Goal: Task Accomplishment & Management: Manage account settings

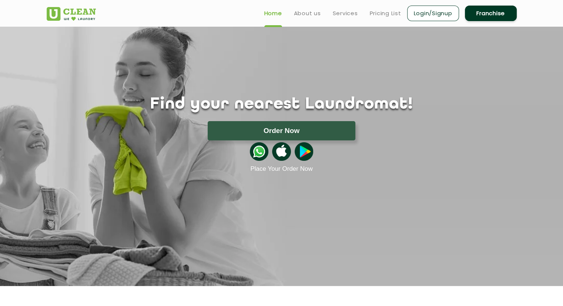
click at [468, 104] on h1 "Find your nearest Laundromat!" at bounding box center [281, 104] width 481 height 19
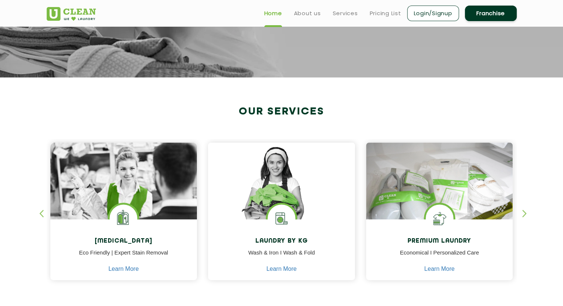
scroll to position [207, 0]
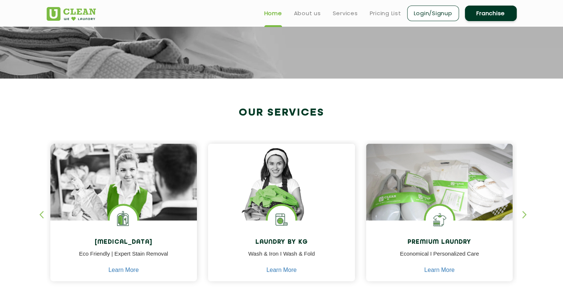
click at [493, 11] on link "Franchise" at bounding box center [491, 14] width 52 height 16
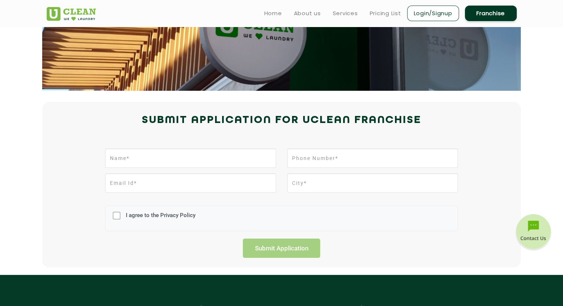
scroll to position [91, 0]
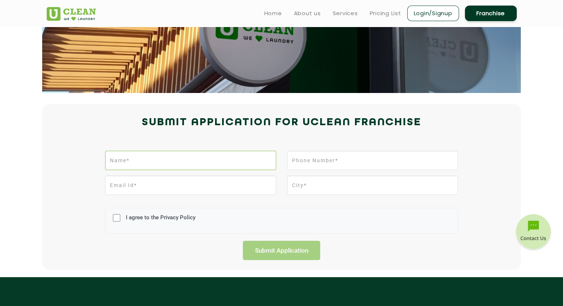
click at [220, 162] on input "text" at bounding box center [190, 160] width 171 height 19
type input "prajakta patidar"
click at [314, 163] on input "tel" at bounding box center [372, 160] width 171 height 19
click at [437, 13] on link "Login/Signup" at bounding box center [433, 14] width 52 height 16
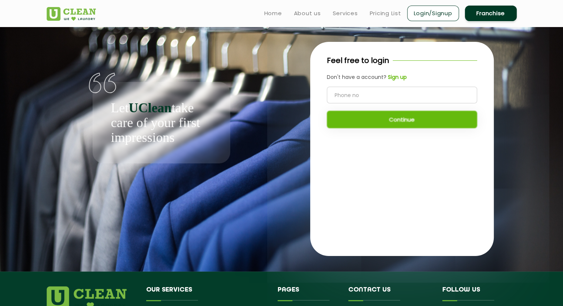
click at [393, 97] on input "tel" at bounding box center [402, 95] width 150 height 17
type input "9516303424"
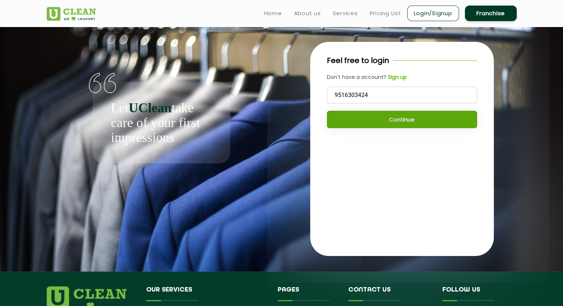
click at [387, 123] on button "Continue" at bounding box center [402, 119] width 150 height 17
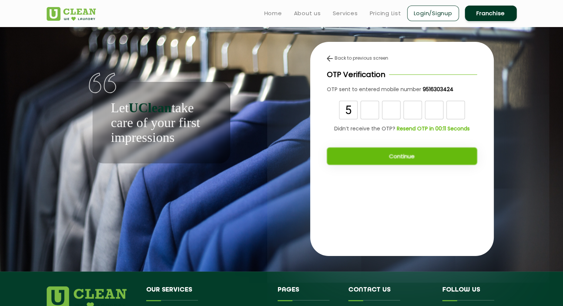
type input "5"
type input "9"
type input "5"
type input "0"
type input "1"
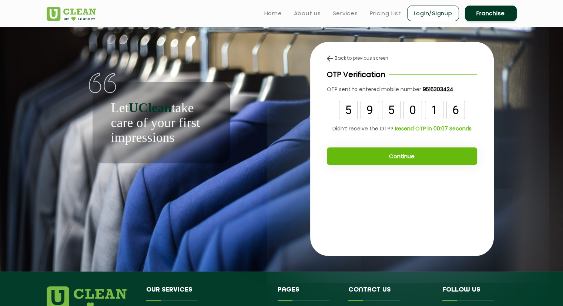
type input "6"
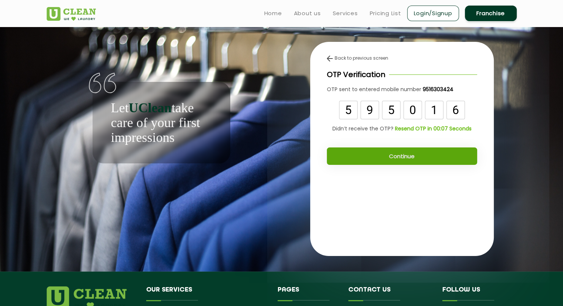
click at [388, 157] on button "Continue" at bounding box center [402, 155] width 150 height 17
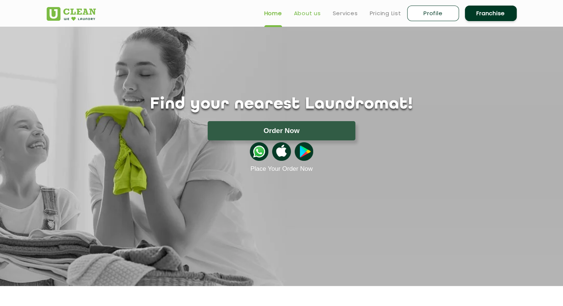
click at [303, 9] on link "About us" at bounding box center [307, 13] width 27 height 9
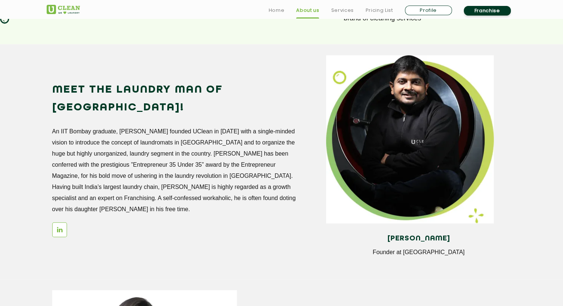
scroll to position [616, 0]
click at [258, 211] on div "Meet the Laundry Man of [GEOGRAPHIC_DATA]! An IIT Bombay graduate, [PERSON_NAME…" at bounding box center [183, 162] width 263 height 163
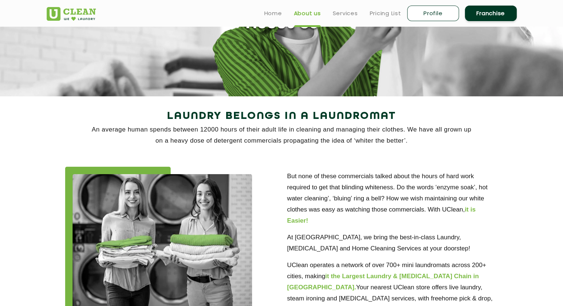
scroll to position [0, 0]
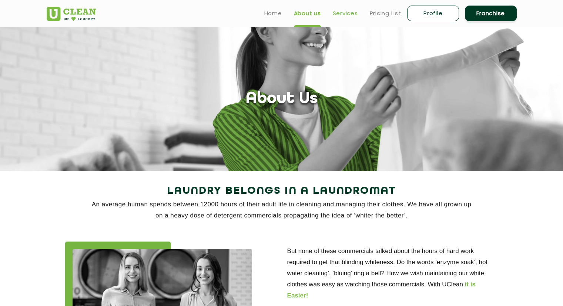
click at [347, 12] on link "Services" at bounding box center [345, 13] width 25 height 9
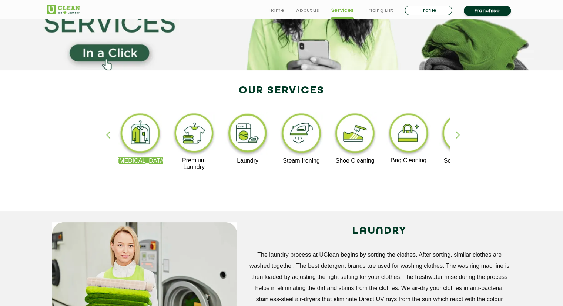
scroll to position [102, 0]
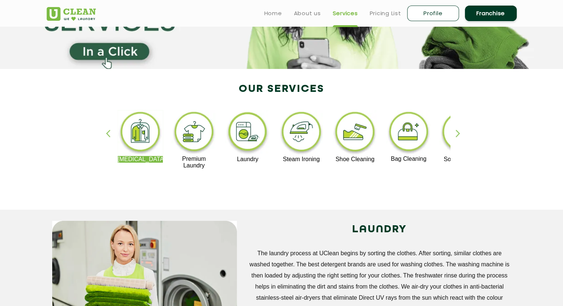
click at [457, 131] on div "button" at bounding box center [461, 140] width 11 height 20
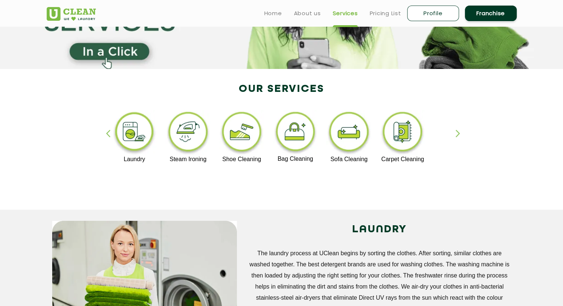
click at [457, 131] on div "button" at bounding box center [461, 140] width 11 height 20
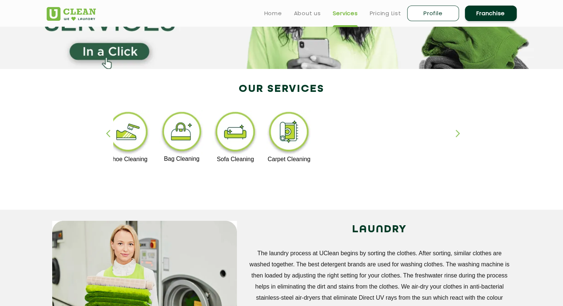
click at [109, 130] on div "button" at bounding box center [111, 140] width 11 height 20
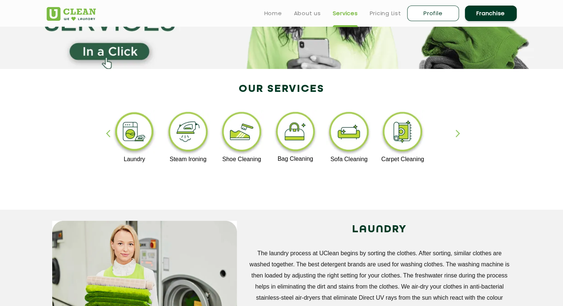
click at [109, 130] on div "button" at bounding box center [111, 140] width 11 height 20
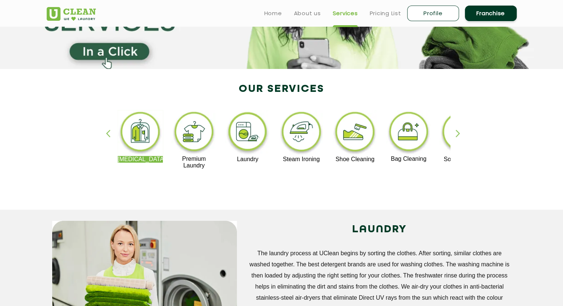
click at [109, 130] on div "button" at bounding box center [111, 140] width 11 height 20
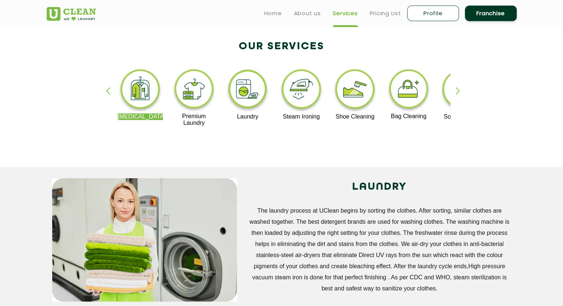
scroll to position [133, 0]
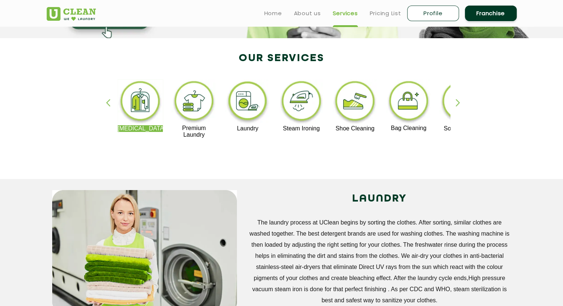
click at [456, 104] on div "button" at bounding box center [461, 109] width 11 height 20
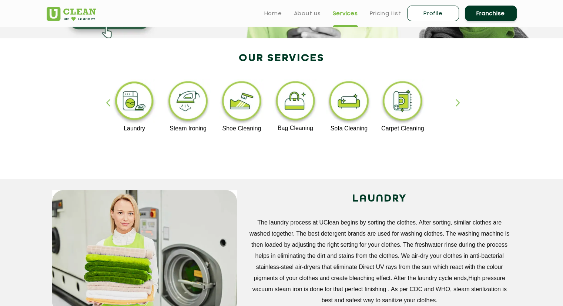
click at [456, 104] on div "button" at bounding box center [461, 109] width 11 height 20
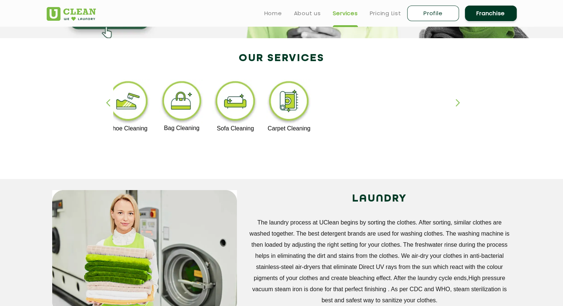
click at [456, 104] on div "button" at bounding box center [461, 109] width 11 height 20
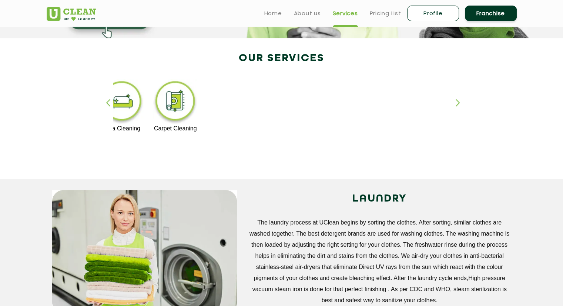
click at [108, 103] on div "button" at bounding box center [111, 109] width 11 height 20
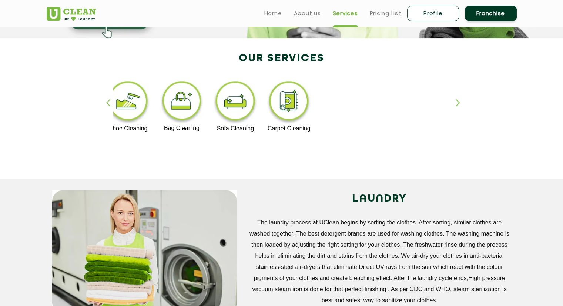
click at [108, 103] on div "button" at bounding box center [111, 109] width 11 height 20
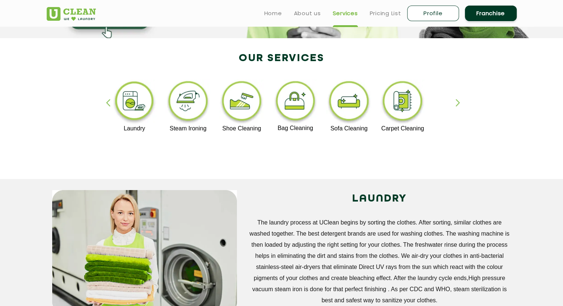
click at [108, 103] on div "button" at bounding box center [111, 109] width 11 height 20
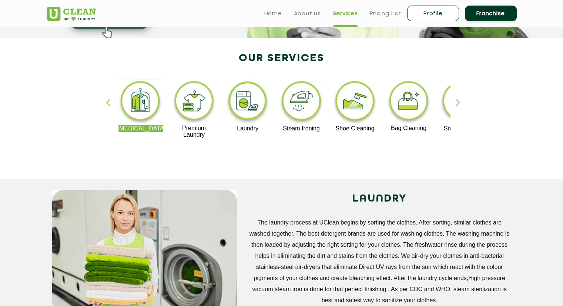
click at [108, 103] on div "button" at bounding box center [111, 109] width 11 height 20
click at [455, 107] on div "[MEDICAL_DATA] Premium Laundry Laundry Steam Ironing Shoe Cleaning Bag Cleaning…" at bounding box center [281, 112] width 481 height 133
click at [460, 103] on div "button" at bounding box center [461, 109] width 11 height 20
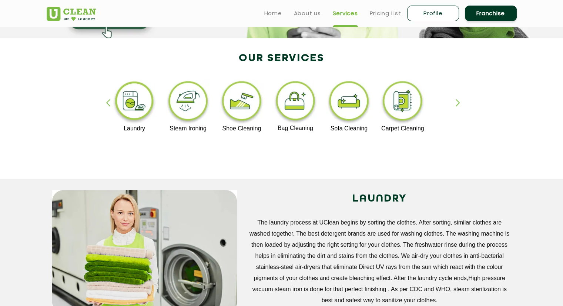
click at [460, 103] on div "button" at bounding box center [461, 109] width 11 height 20
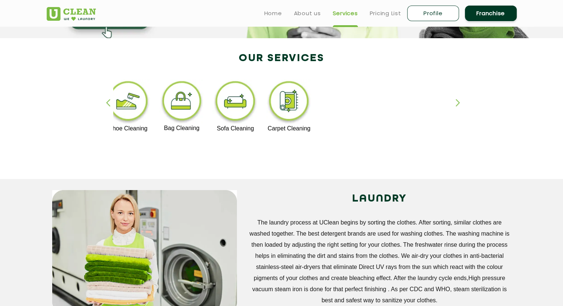
click at [110, 103] on div "button" at bounding box center [111, 109] width 11 height 20
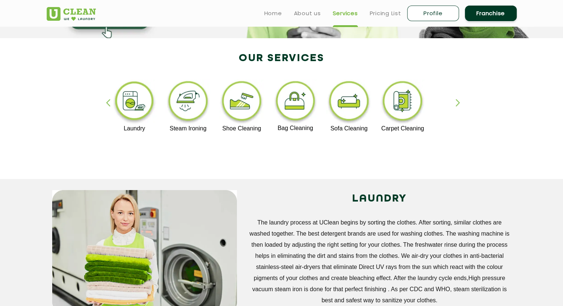
click at [110, 103] on div "button" at bounding box center [111, 109] width 11 height 20
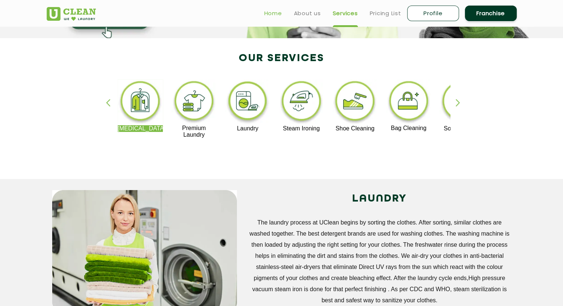
click at [274, 15] on link "Home" at bounding box center [273, 13] width 18 height 9
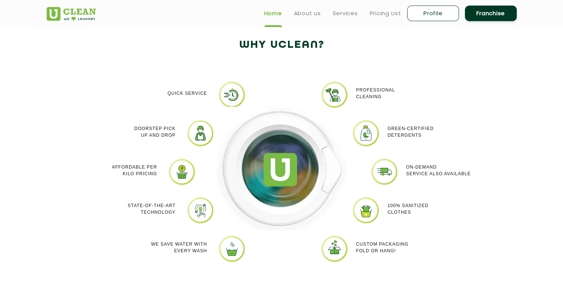
scroll to position [615, 0]
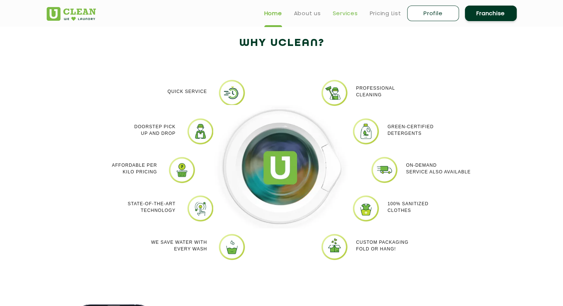
click at [338, 12] on link "Services" at bounding box center [345, 13] width 25 height 9
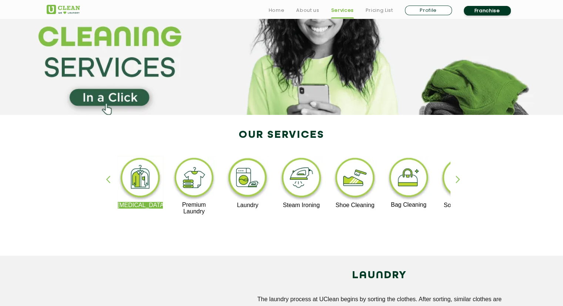
scroll to position [57, 0]
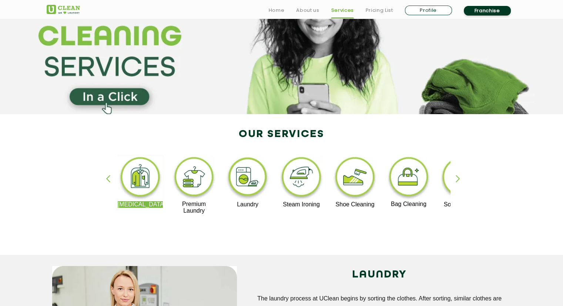
drag, startPoint x: 381, startPoint y: 153, endPoint x: 350, endPoint y: 137, distance: 35.1
click at [350, 137] on div "[MEDICAL_DATA] Premium Laundry Laundry Steam Ironing Shoe Cleaning Bag Cleaning…" at bounding box center [281, 187] width 481 height 133
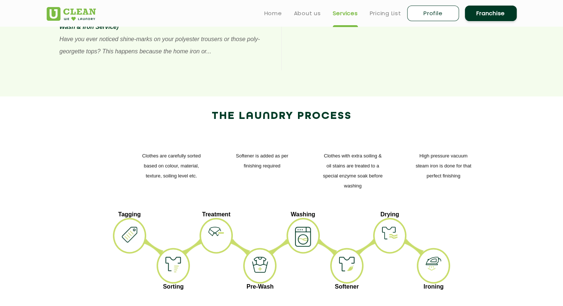
scroll to position [817, 0]
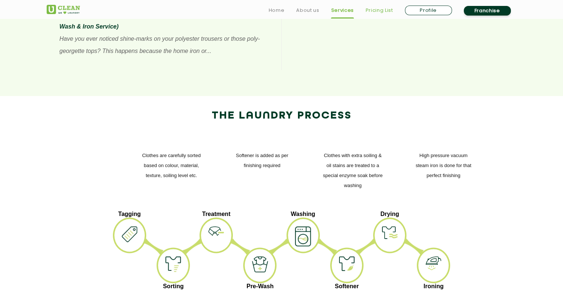
click at [376, 11] on link "Pricing List" at bounding box center [379, 10] width 27 height 9
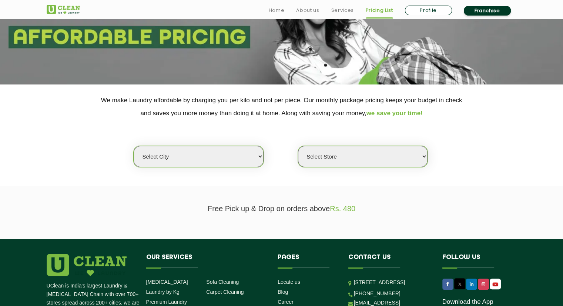
scroll to position [87, 0]
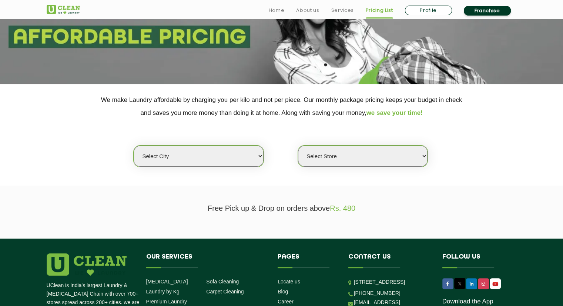
click at [259, 161] on select "Select city [GEOGRAPHIC_DATA] [GEOGRAPHIC_DATA] [GEOGRAPHIC_DATA] [GEOGRAPHIC_D…" at bounding box center [199, 156] width 130 height 21
click at [425, 159] on select "Select Store" at bounding box center [363, 156] width 130 height 21
click at [298, 146] on select "Select Store" at bounding box center [363, 156] width 130 height 21
click at [260, 155] on select "Select city [GEOGRAPHIC_DATA] [GEOGRAPHIC_DATA] [GEOGRAPHIC_DATA] [GEOGRAPHIC_D…" at bounding box center [199, 156] width 130 height 21
select select "164"
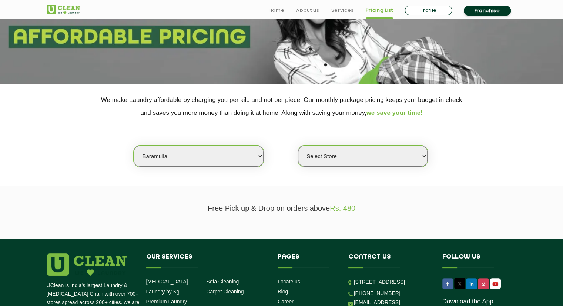
click at [134, 146] on select "Select city [GEOGRAPHIC_DATA] [GEOGRAPHIC_DATA] [GEOGRAPHIC_DATA] [GEOGRAPHIC_D…" at bounding box center [199, 156] width 130 height 21
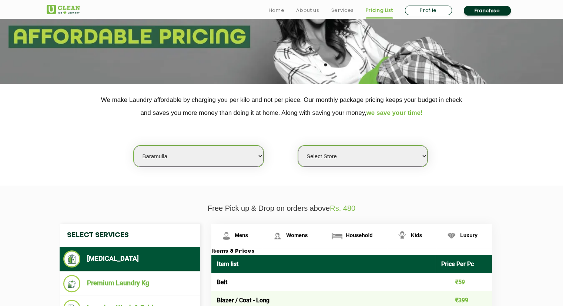
click at [423, 154] on select "Select Store UClean Office [GEOGRAPHIC_DATA]" at bounding box center [363, 156] width 130 height 21
select select "495"
click at [298, 146] on select "Select Store UClean Office [GEOGRAPHIC_DATA]" at bounding box center [363, 156] width 130 height 21
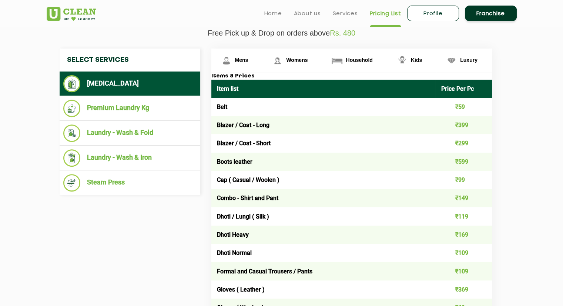
scroll to position [262, 0]
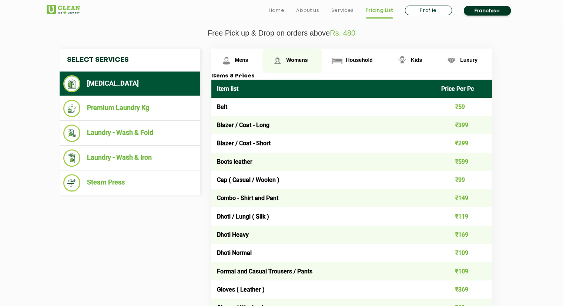
click at [263, 67] on link "Womens" at bounding box center [236, 61] width 51 height 24
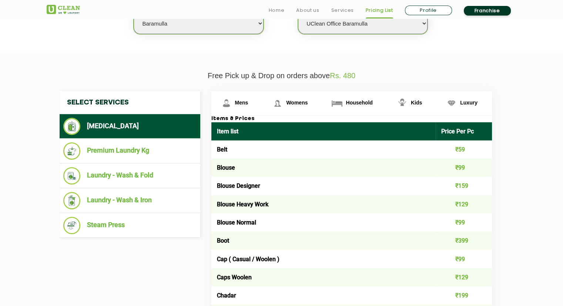
scroll to position [219, 0]
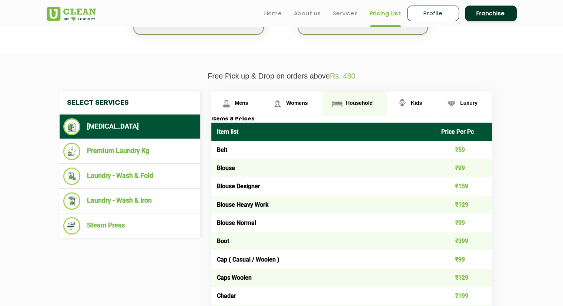
click at [263, 111] on link "Household" at bounding box center [236, 103] width 51 height 24
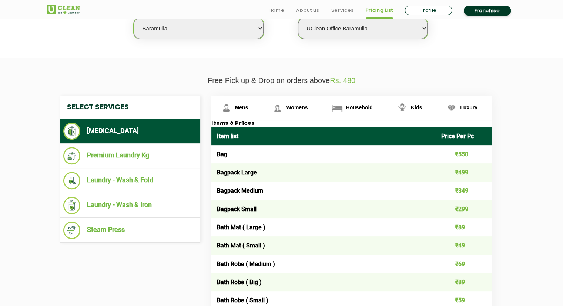
scroll to position [217, 0]
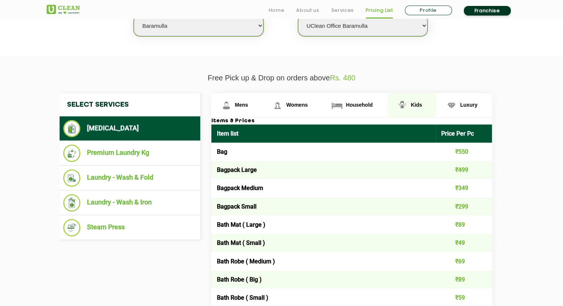
click at [263, 112] on link "Kids" at bounding box center [236, 105] width 51 height 24
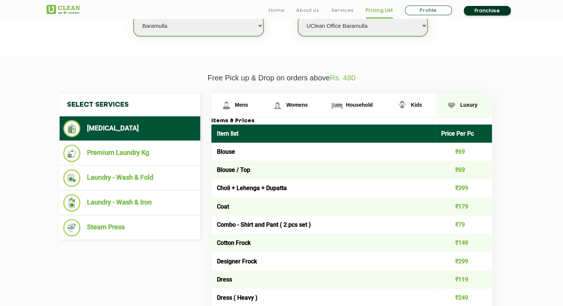
click at [263, 109] on link "Luxury" at bounding box center [236, 105] width 51 height 24
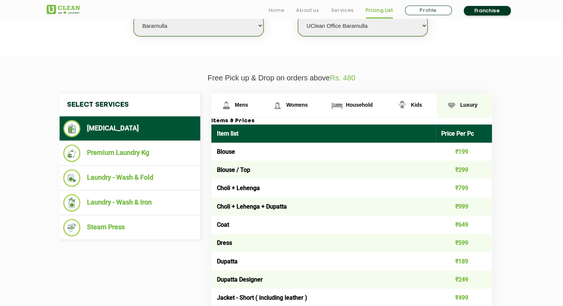
click at [461, 109] on link "Luxury" at bounding box center [465, 105] width 56 height 24
click at [448, 109] on img at bounding box center [451, 105] width 13 height 13
click at [248, 103] on span "Kids" at bounding box center [241, 105] width 13 height 6
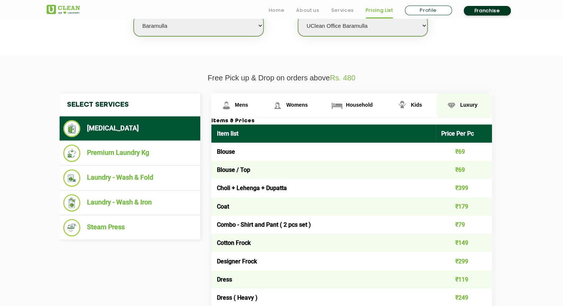
click at [233, 111] on img at bounding box center [226, 105] width 13 height 13
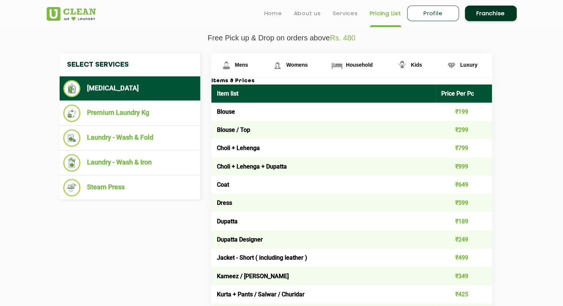
scroll to position [256, 0]
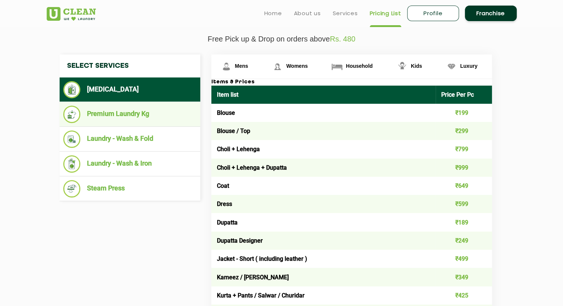
click at [169, 119] on li "Premium Laundry Kg" at bounding box center [129, 114] width 133 height 17
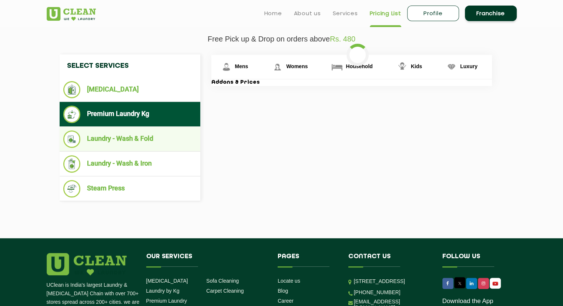
click at [168, 146] on li "Laundry - Wash & Fold" at bounding box center [129, 138] width 133 height 17
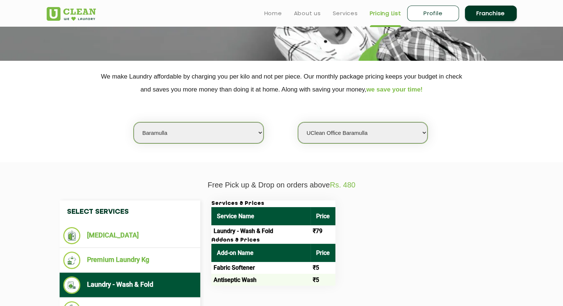
scroll to position [0, 0]
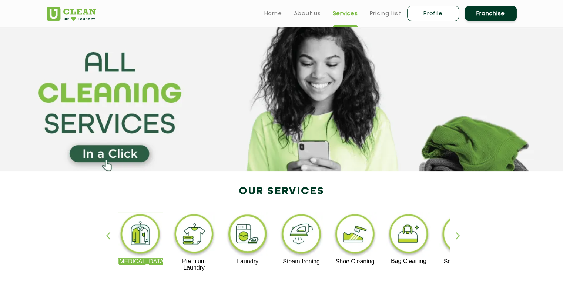
click at [440, 13] on link "Profile" at bounding box center [433, 14] width 52 height 16
select select
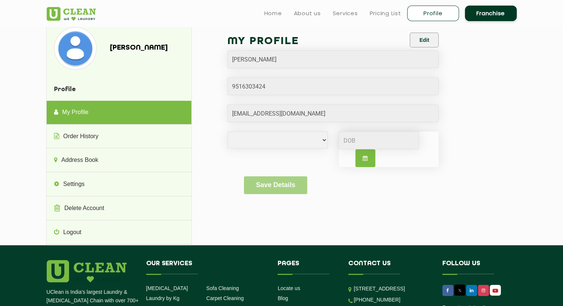
click at [409, 225] on div "[PERSON_NAME] Profile My Profile Order History Address Book Settings Delete Acc…" at bounding box center [281, 136] width 481 height 218
click at [367, 158] on icon "button" at bounding box center [365, 158] width 5 height 5
select select "8"
select select "2025"
click at [306, 152] on div "[DEMOGRAPHIC_DATA] [DEMOGRAPHIC_DATA] i'd rather not say Jan Feb Mar Apr May Ju…" at bounding box center [333, 153] width 223 height 45
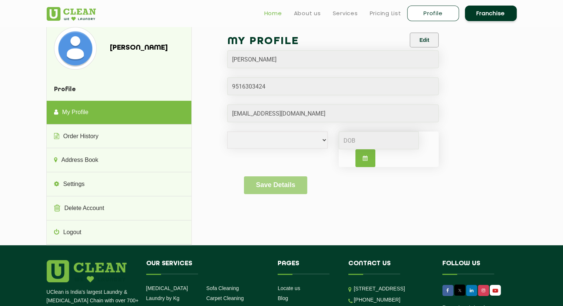
click at [277, 12] on link "Home" at bounding box center [273, 13] width 18 height 9
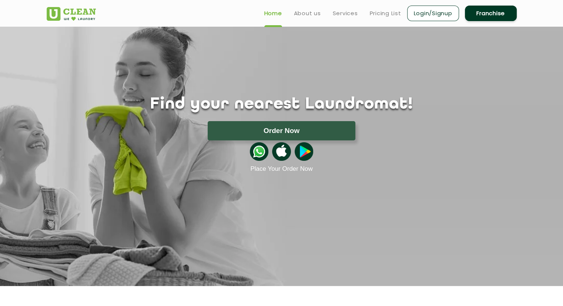
click at [425, 16] on link "Login/Signup" at bounding box center [433, 14] width 52 height 16
